Goal: Communication & Community: Connect with others

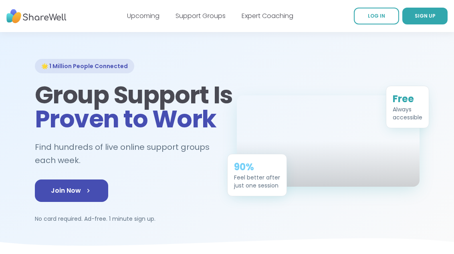
click at [210, 20] on link "Support Groups" at bounding box center [200, 15] width 50 height 9
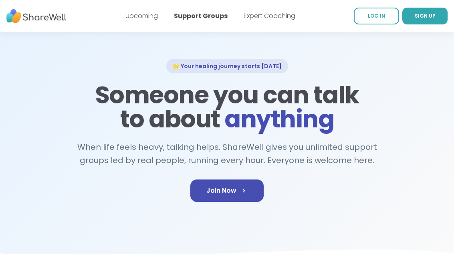
scroll to position [24, 0]
click at [244, 190] on icon at bounding box center [244, 191] width 8 height 8
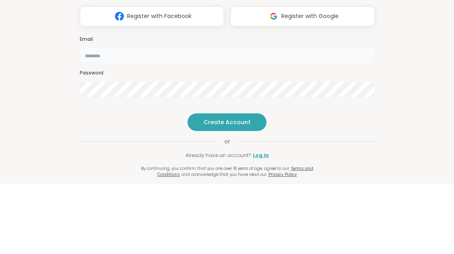
type input "**********"
click at [430, 89] on div "**********" at bounding box center [227, 127] width 454 height 254
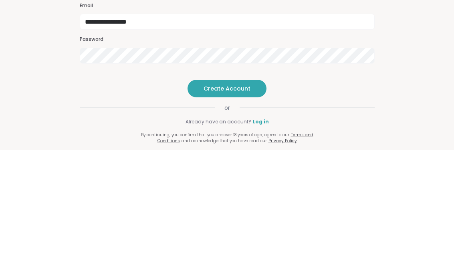
scroll to position [8, 0]
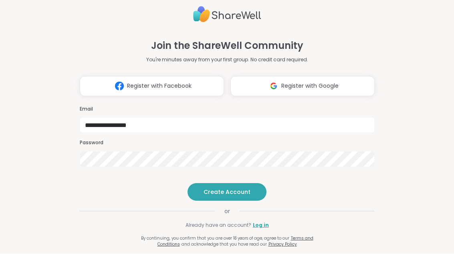
click at [252, 201] on button "Create Account" at bounding box center [227, 192] width 79 height 18
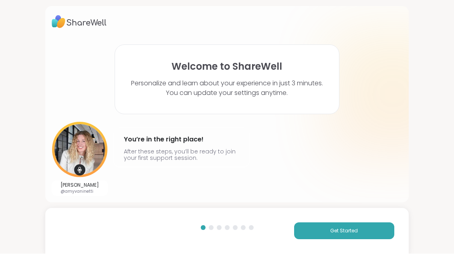
click at [211, 227] on div at bounding box center [211, 228] width 5 height 5
click at [348, 230] on span "Get Started" at bounding box center [344, 231] width 28 height 7
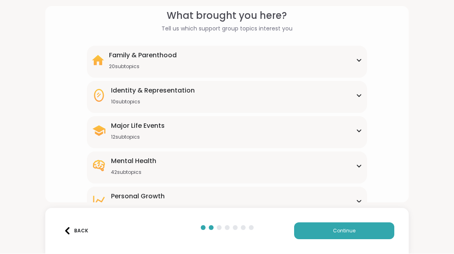
scroll to position [31, 0]
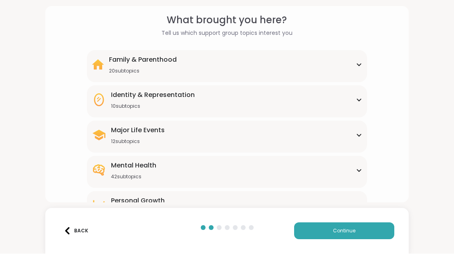
click at [363, 66] on div "Family & Parenthood 20 subtopics Adoption Adoption post-placement Attachment is…" at bounding box center [227, 66] width 280 height 32
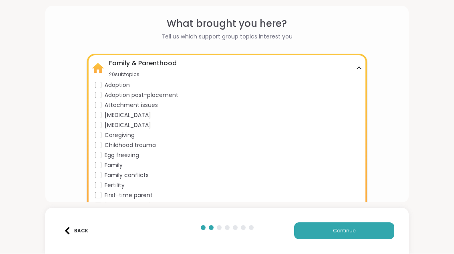
scroll to position [28, 0]
click at [359, 68] on icon at bounding box center [359, 68] width 6 height 4
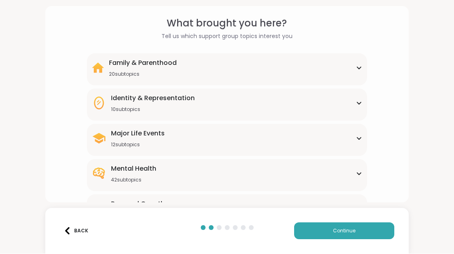
click at [363, 103] on div "Identity & Representation 10 subtopics BIPOC Support Cultural adjustment Gender…" at bounding box center [227, 105] width 280 height 32
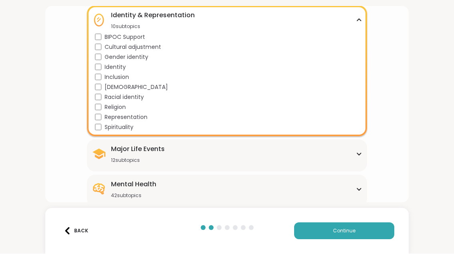
scroll to position [94, 0]
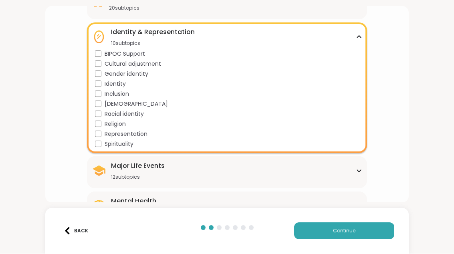
click at [355, 40] on div "Identity & Representation 10 subtopics" at bounding box center [227, 37] width 271 height 19
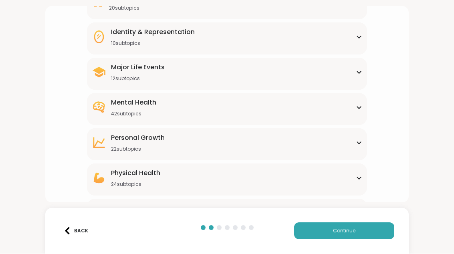
click at [403, 74] on div "What brought you here? Tell us which support group topics interest you Family &…" at bounding box center [226, 104] width 363 height 196
click at [361, 79] on div "Major Life Events 12 subtopics" at bounding box center [227, 72] width 271 height 19
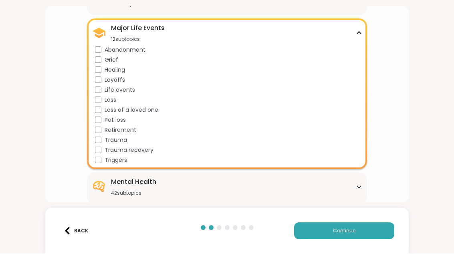
scroll to position [134, 0]
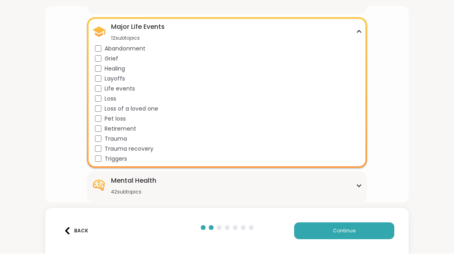
click at [355, 40] on div "Major Life Events 12 subtopics" at bounding box center [227, 31] width 271 height 19
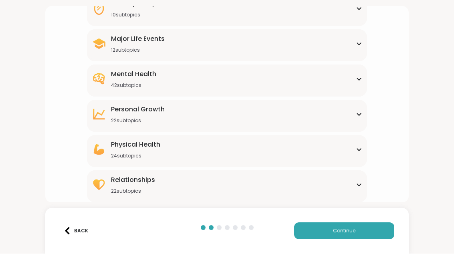
scroll to position [122, 0]
click at [359, 78] on icon at bounding box center [359, 79] width 6 height 4
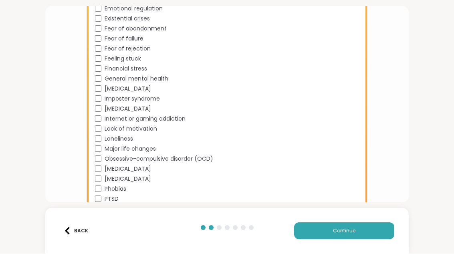
scroll to position [370, 0]
click at [95, 141] on div "Loneliness" at bounding box center [229, 139] width 268 height 8
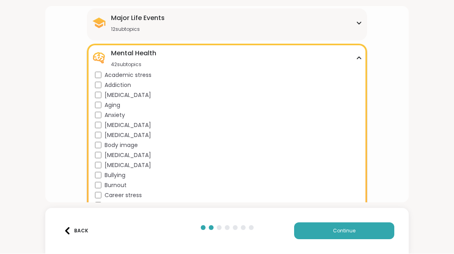
scroll to position [100, 0]
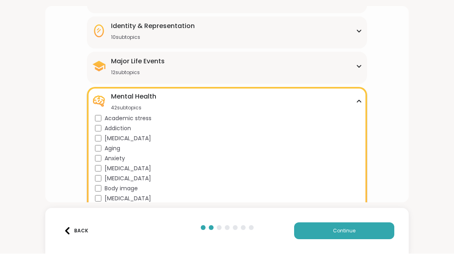
click at [358, 103] on icon at bounding box center [359, 102] width 6 height 4
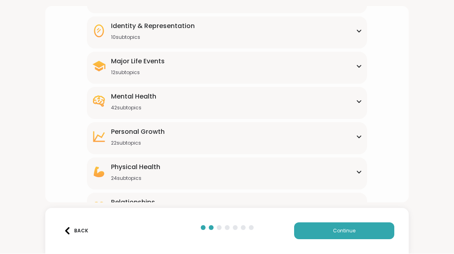
click at [357, 142] on div "[MEDICAL_DATA] 22 subtopics" at bounding box center [227, 136] width 271 height 19
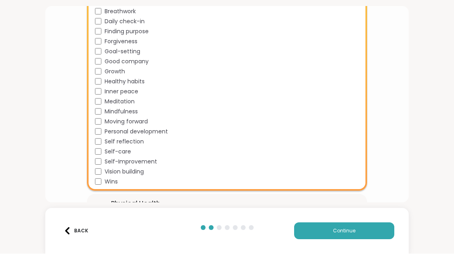
scroll to position [284, 0]
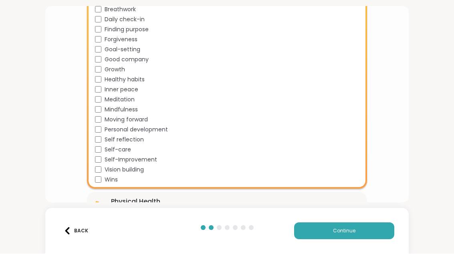
click at [95, 113] on div "Mindfulness" at bounding box center [229, 110] width 268 height 8
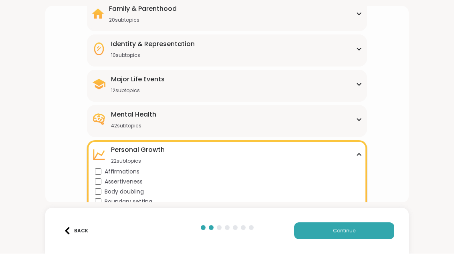
scroll to position [96, 0]
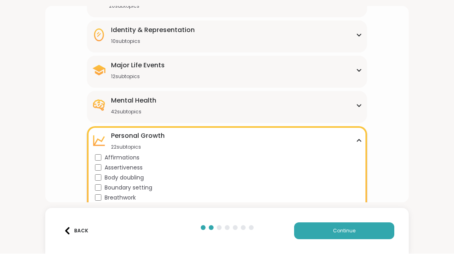
click at [364, 141] on div "[MEDICAL_DATA] 22 subtopics Affirmations Assertiveness Body doubling Boundary s…" at bounding box center [227, 252] width 280 height 251
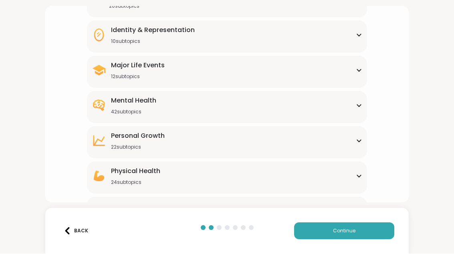
click at [360, 176] on icon at bounding box center [359, 176] width 4 height 2
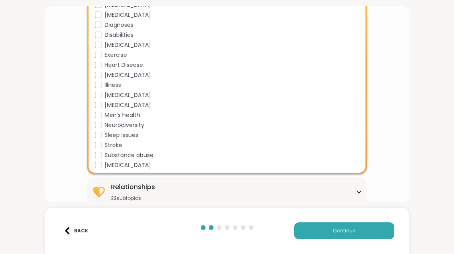
scroll to position [355, 0]
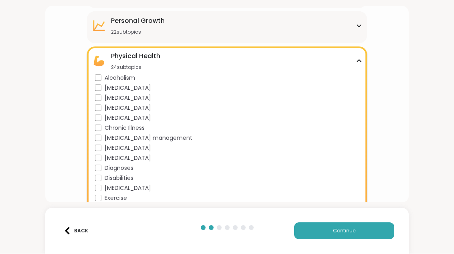
click at [358, 65] on div "Physical Health 24 subtopics" at bounding box center [227, 61] width 271 height 19
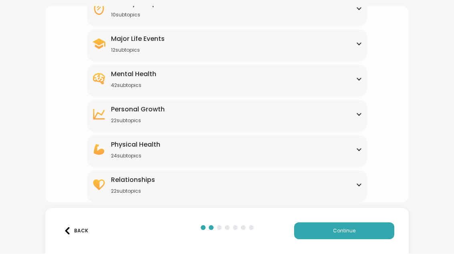
scroll to position [122, 0]
click at [360, 185] on icon at bounding box center [359, 185] width 4 height 2
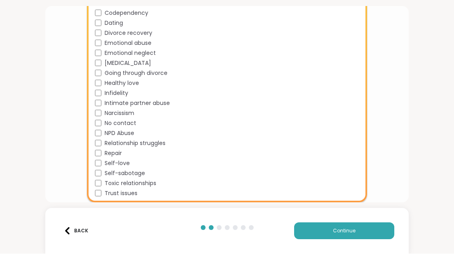
scroll to position [341, 0]
click at [95, 147] on div "Relationship struggles" at bounding box center [229, 143] width 268 height 8
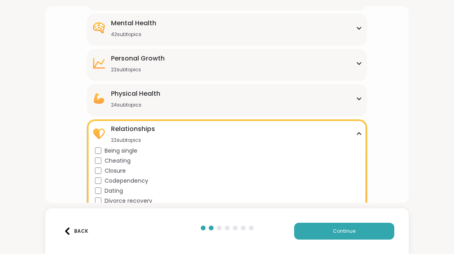
click at [356, 132] on icon at bounding box center [359, 134] width 6 height 4
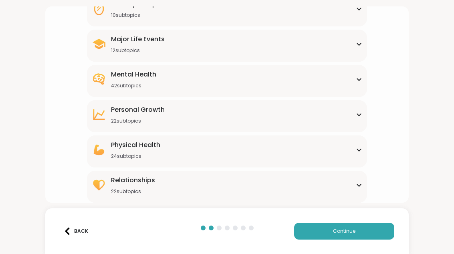
scroll to position [122, 0]
click at [345, 232] on span "Continue" at bounding box center [344, 231] width 22 height 7
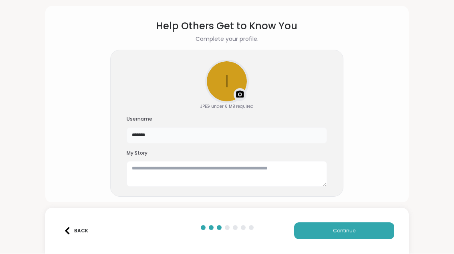
click at [181, 137] on input "*******" at bounding box center [227, 136] width 200 height 16
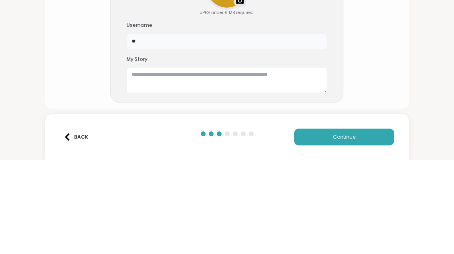
type input "*"
type input "******"
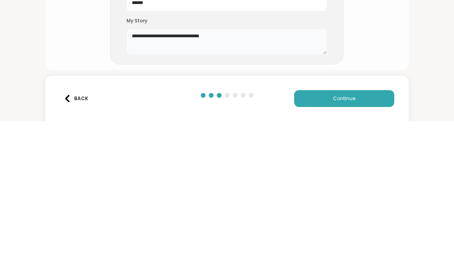
type textarea "**********"
click at [431, 58] on div "**********" at bounding box center [227, 127] width 454 height 254
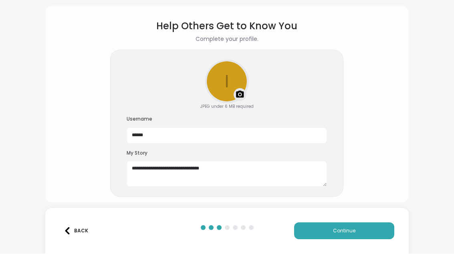
click at [368, 231] on button "Continue" at bounding box center [344, 231] width 100 height 17
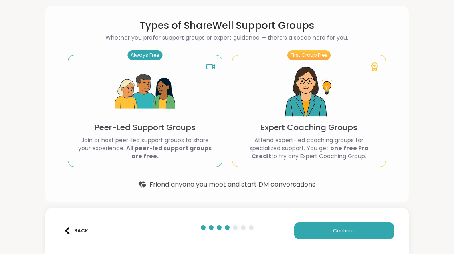
scroll to position [24, 0]
click at [185, 150] on b "All peer-led support groups are free." at bounding box center [168, 153] width 85 height 16
click at [161, 98] on img at bounding box center [145, 92] width 60 height 60
click at [371, 233] on button "Continue" at bounding box center [344, 231] width 100 height 17
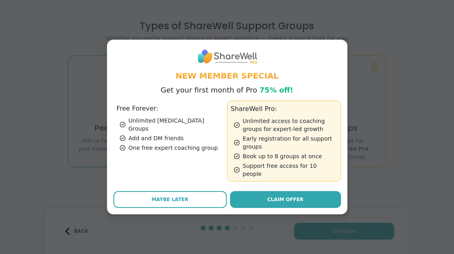
click at [174, 202] on button "Maybe Later" at bounding box center [169, 199] width 113 height 17
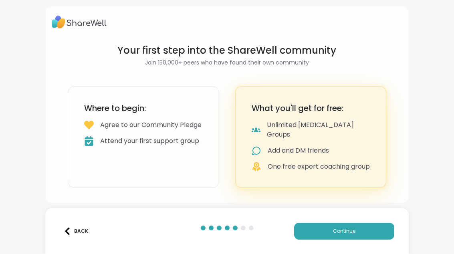
click at [363, 235] on button "Continue" at bounding box center [344, 231] width 100 height 17
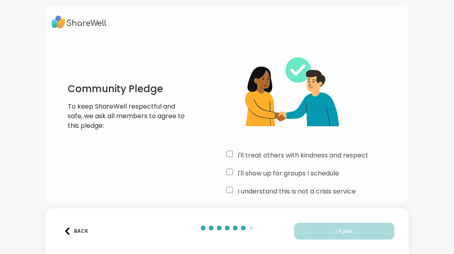
click at [228, 158] on div "I'll treat others with kindness and respect" at bounding box center [313, 156] width 175 height 10
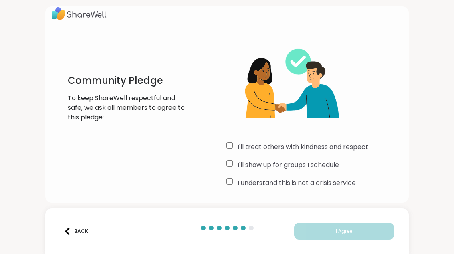
scroll to position [8, 0]
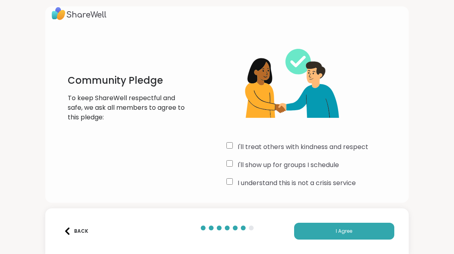
click at [345, 236] on button "I Agree" at bounding box center [344, 231] width 100 height 17
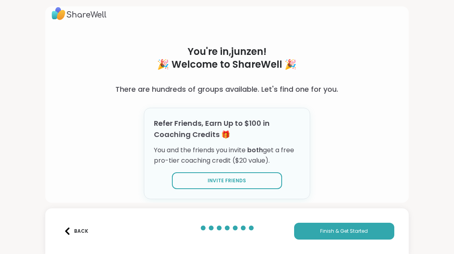
click at [375, 234] on button "Finish & Get Started" at bounding box center [344, 231] width 100 height 17
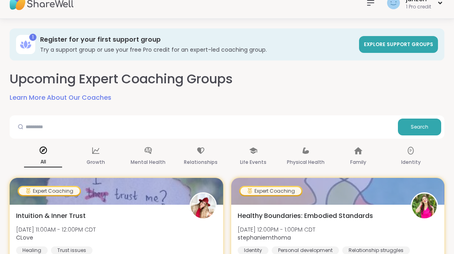
scroll to position [13, 0]
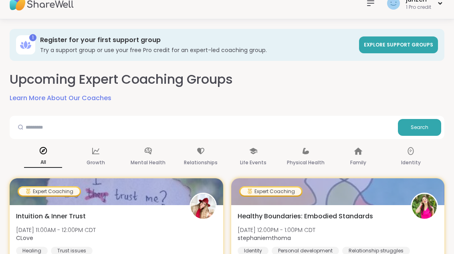
click at [100, 150] on div "Growth" at bounding box center [96, 157] width 38 height 30
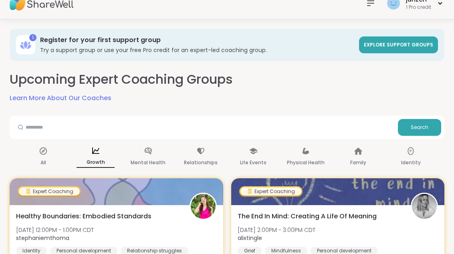
click at [401, 48] on link "Explore support groups" at bounding box center [398, 44] width 79 height 17
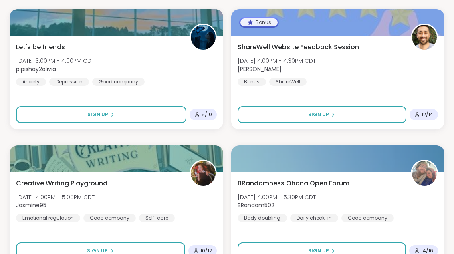
scroll to position [1666, 0]
click at [120, 34] on div at bounding box center [117, 22] width 214 height 27
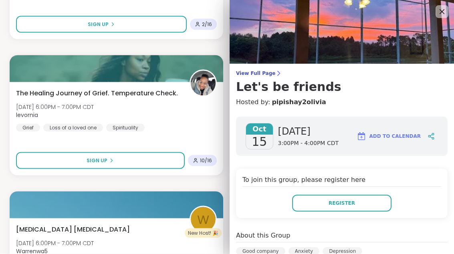
scroll to position [2165, 0]
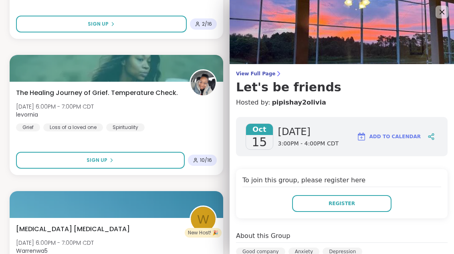
click at [200, 126] on div "The Healing Journey of Grief. Temperature Check. [DATE] 6:00PM - 7:00PM CDT lev…" at bounding box center [116, 109] width 201 height 43
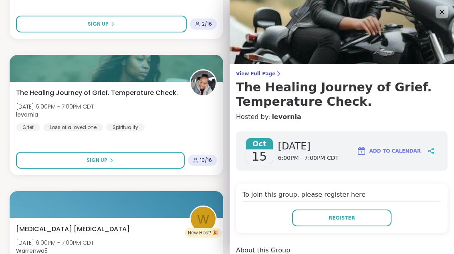
click at [446, 17] on icon at bounding box center [442, 12] width 10 height 10
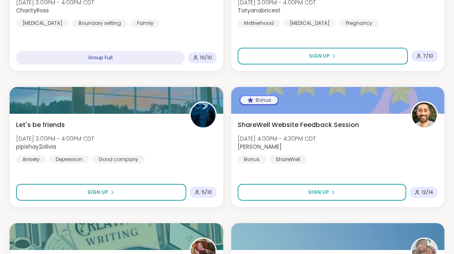
scroll to position [1588, 0]
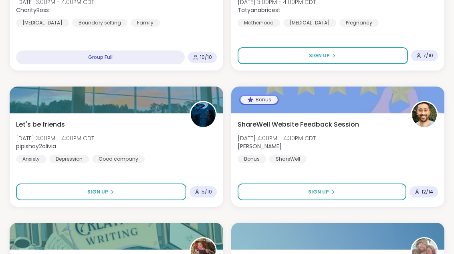
click at [408, 174] on div "ShareWell Website Feedback Session [DATE] 4:00PM - 4:30PM CDT [PERSON_NAME] Bon…" at bounding box center [338, 159] width 214 height 93
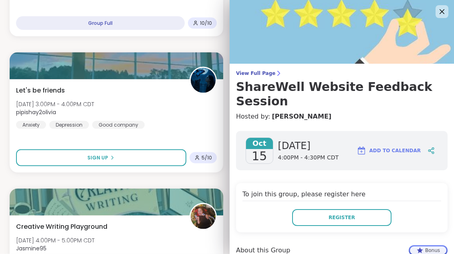
scroll to position [1623, 0]
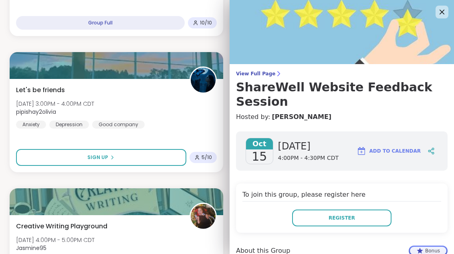
click at [444, 18] on img at bounding box center [342, 32] width 224 height 64
click at [452, 7] on img at bounding box center [342, 32] width 224 height 64
click at [451, 6] on img at bounding box center [342, 32] width 224 height 64
click at [441, 19] on img at bounding box center [342, 32] width 224 height 64
click at [451, 11] on img at bounding box center [342, 32] width 224 height 64
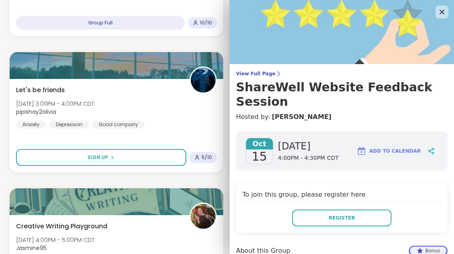
click at [451, 11] on img at bounding box center [342, 32] width 224 height 64
click at [444, 16] on icon at bounding box center [442, 12] width 10 height 10
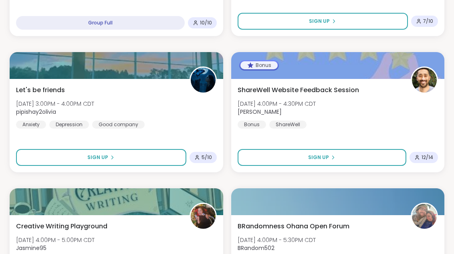
click at [206, 136] on div "Let's be friends [DATE] 3:00PM - 4:00PM CDT pipishay2olivia Anxiety [MEDICAL_DA…" at bounding box center [117, 125] width 214 height 93
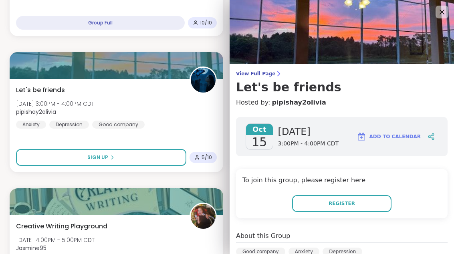
click at [446, 8] on icon at bounding box center [442, 12] width 10 height 10
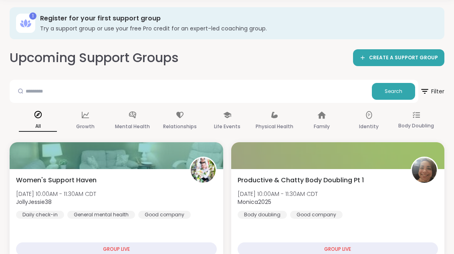
scroll to position [0, 0]
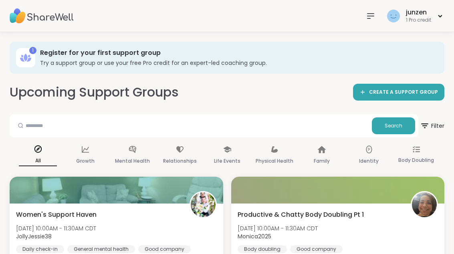
click at [413, 153] on div "Body Doubling" at bounding box center [416, 156] width 38 height 30
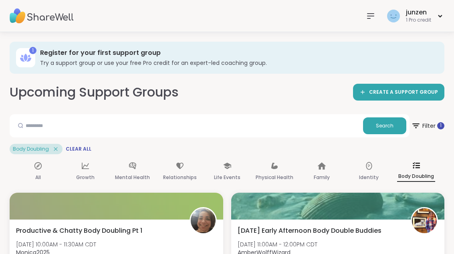
click at [35, 171] on div "All" at bounding box center [38, 171] width 38 height 29
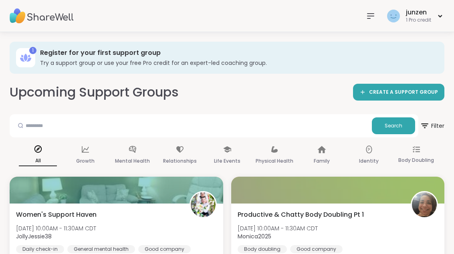
click at [435, 120] on span "Filter" at bounding box center [432, 125] width 24 height 19
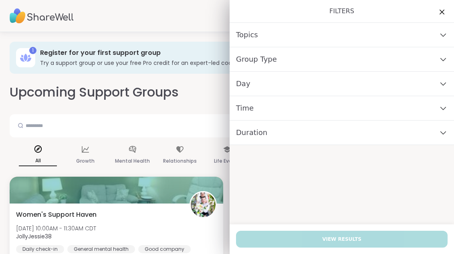
click at [440, 103] on div "Time" at bounding box center [342, 108] width 224 height 24
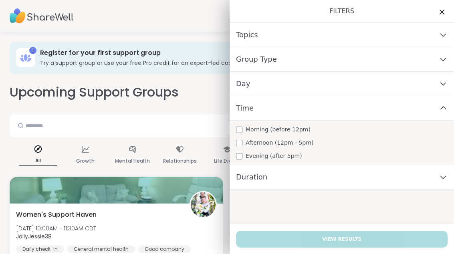
click at [446, 110] on icon at bounding box center [443, 108] width 9 height 6
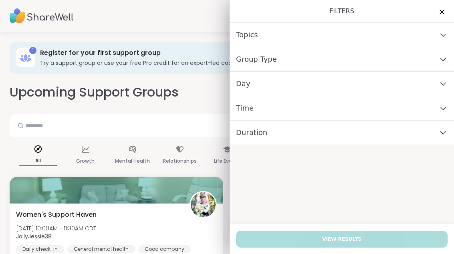
click at [206, 12] on div "junzen 1 Pro credit" at bounding box center [227, 16] width 454 height 32
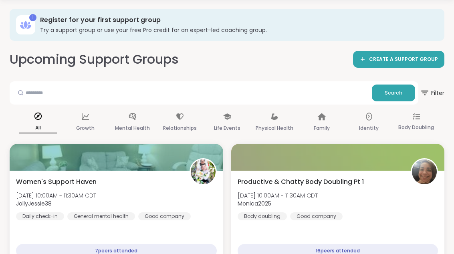
scroll to position [33, 0]
click at [137, 115] on icon at bounding box center [132, 116] width 9 height 9
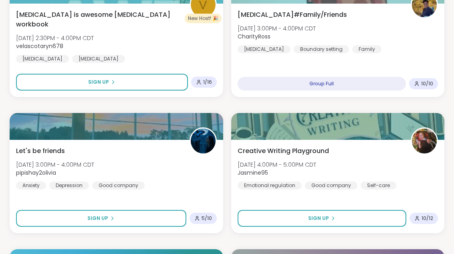
scroll to position [764, 0]
